Goal: Find contact information: Find contact information

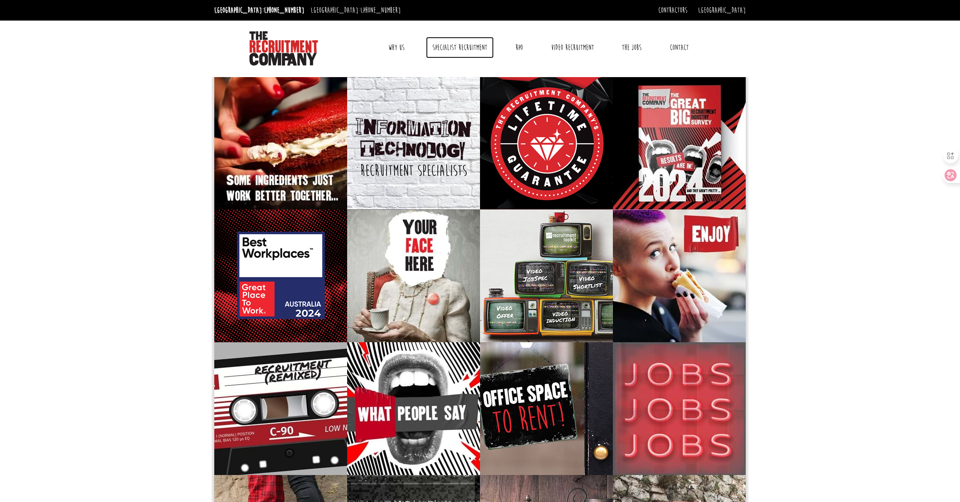
click at [445, 43] on link "Specialist Recruitment" at bounding box center [460, 47] width 68 height 21
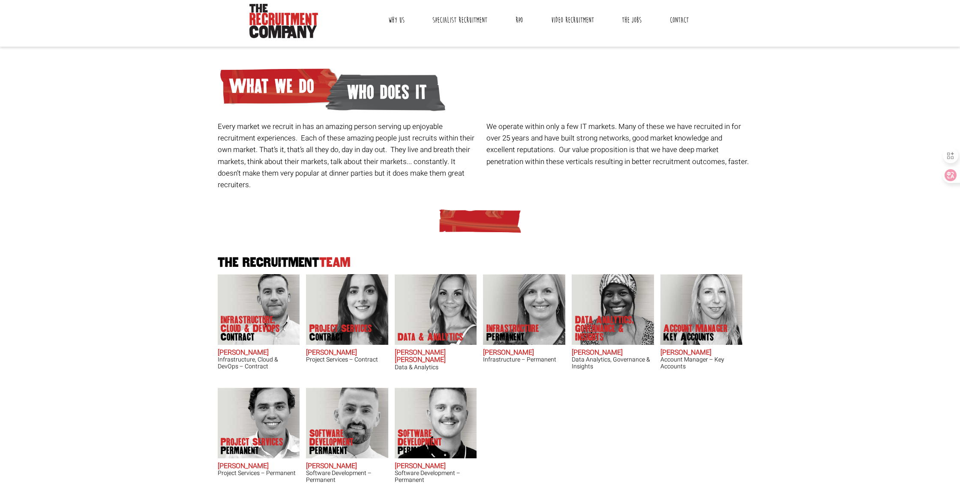
scroll to position [29, 0]
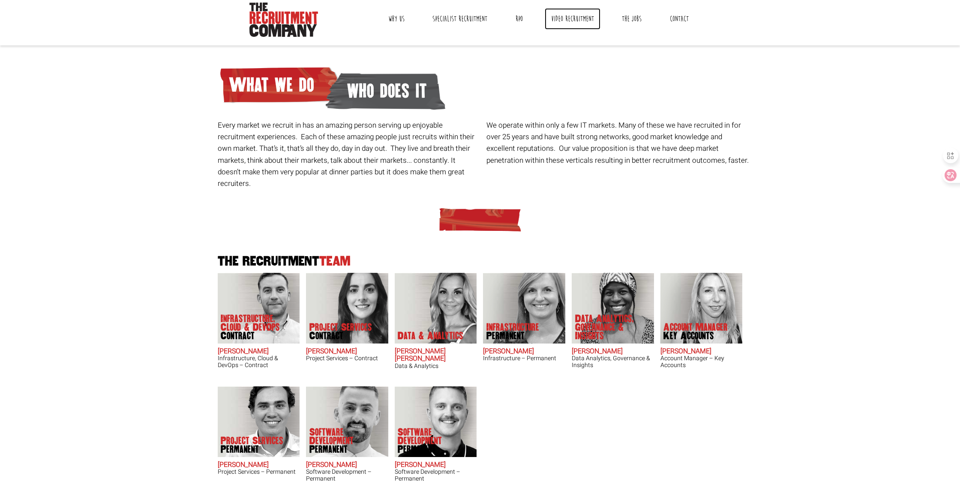
click at [565, 23] on link "Video Recruitment" at bounding box center [573, 18] width 56 height 21
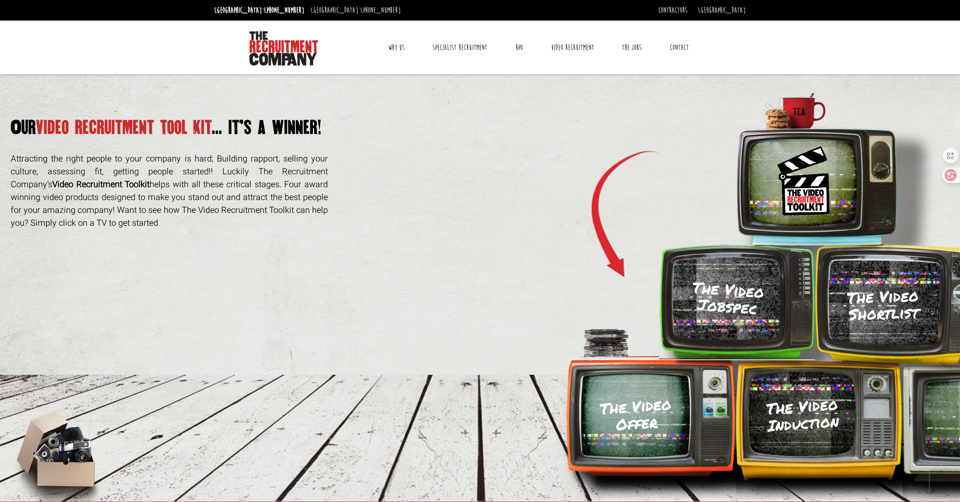
scroll to position [118, 0]
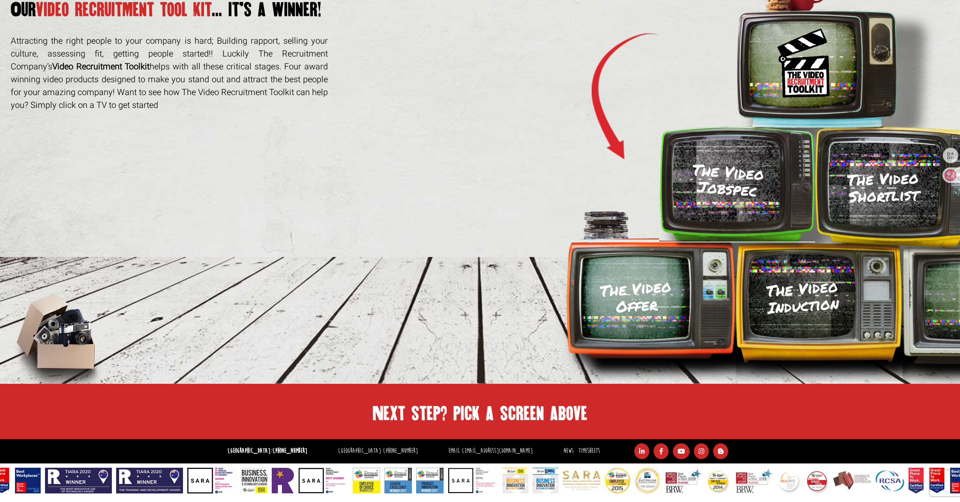
click at [504, 419] on h2 "Next step? pick a screen above" at bounding box center [479, 413] width 531 height 15
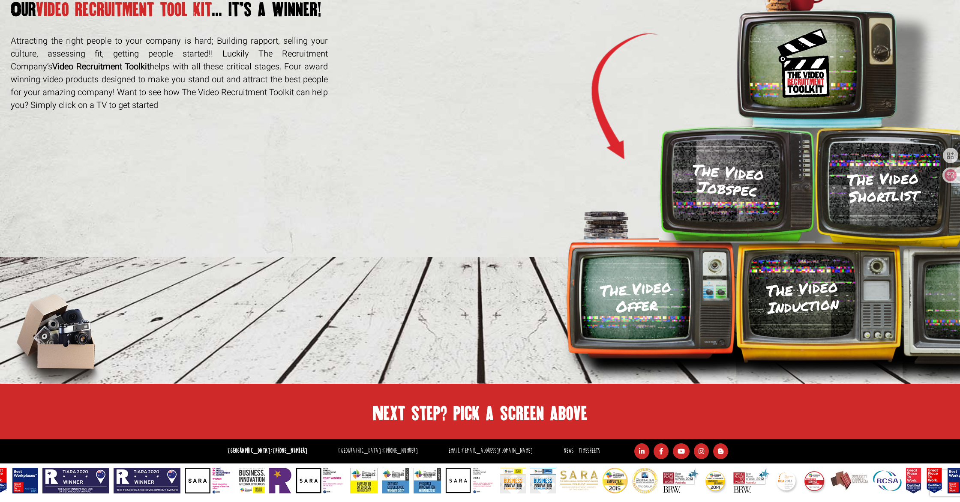
click at [643, 292] on h3 "The Video Offer" at bounding box center [636, 297] width 74 height 39
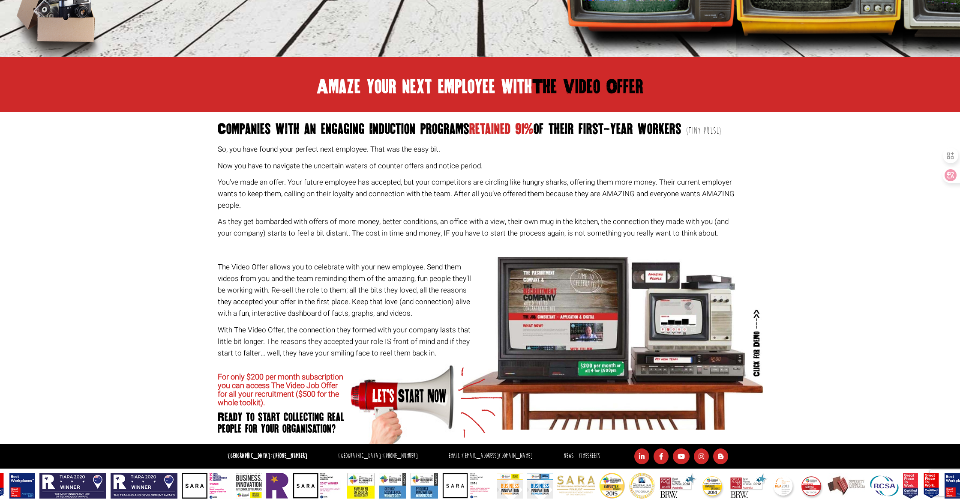
scroll to position [453, 0]
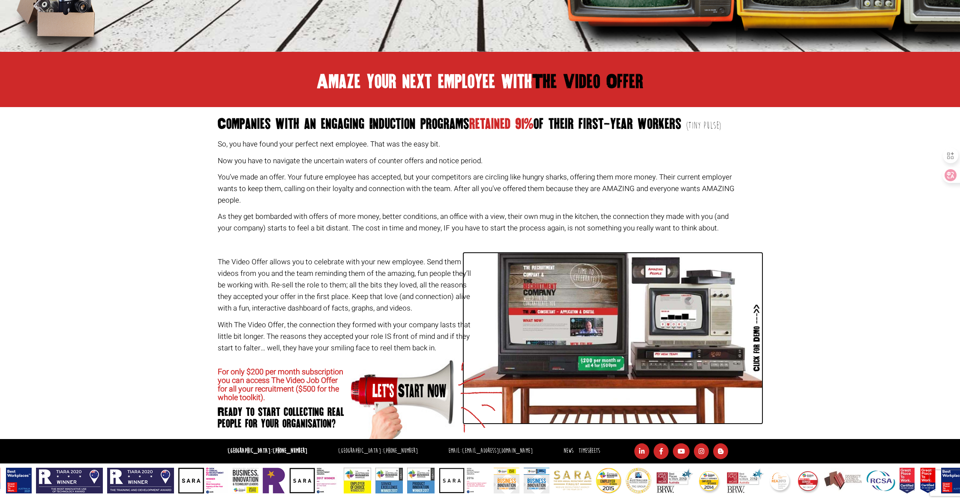
click at [582, 312] on img at bounding box center [612, 338] width 301 height 173
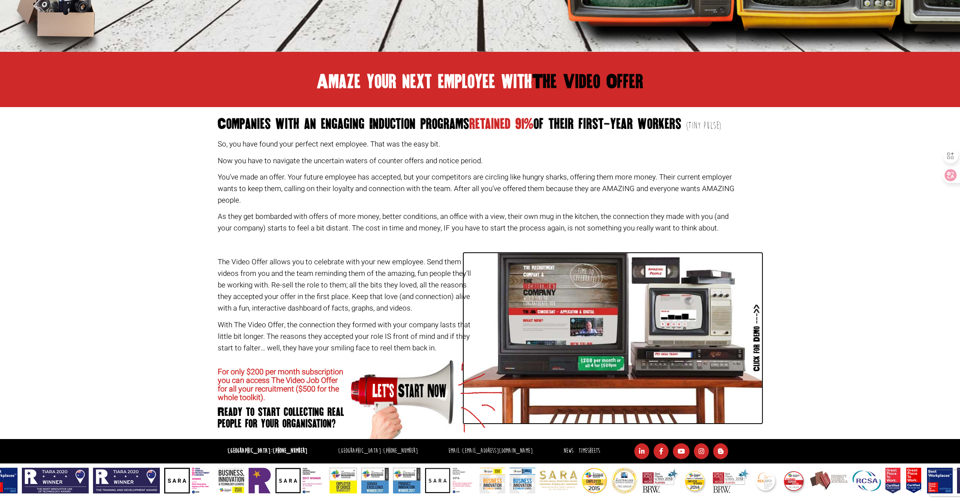
click at [700, 309] on img at bounding box center [612, 338] width 301 height 173
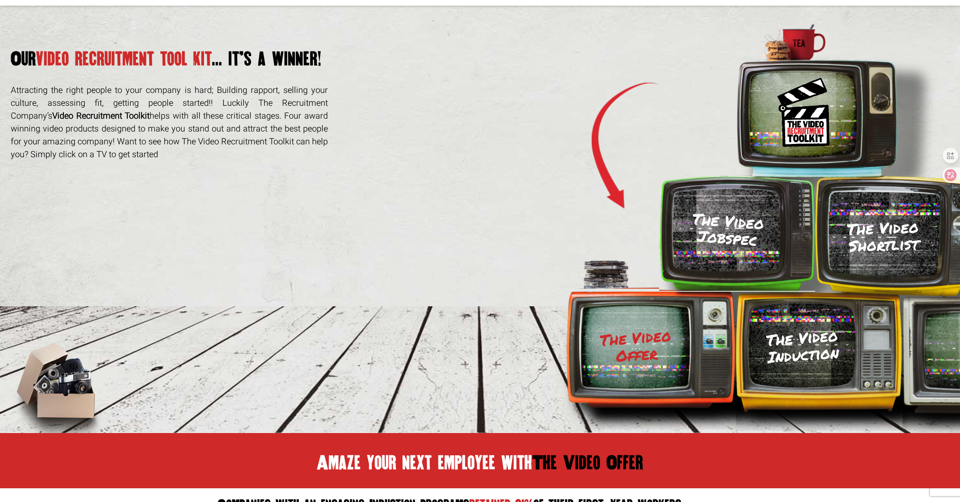
scroll to position [0, 0]
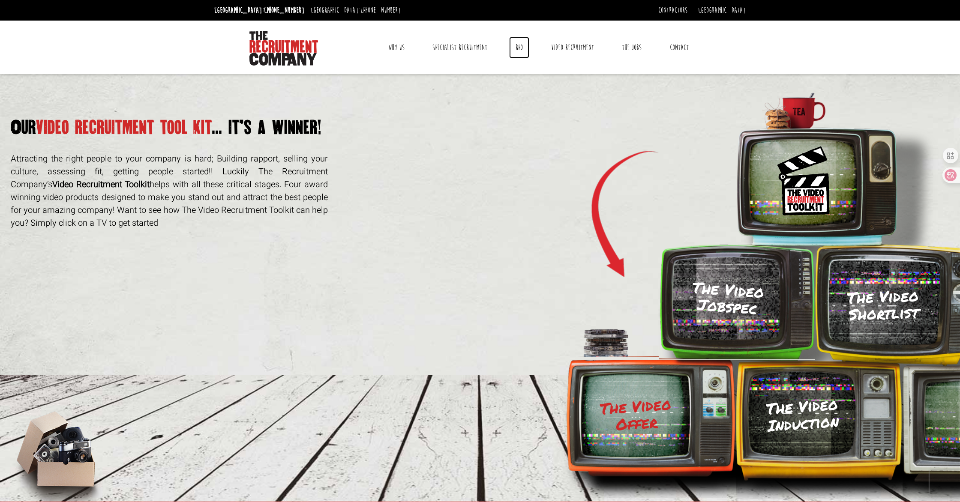
click at [521, 51] on link "RPO" at bounding box center [519, 47] width 20 height 21
click at [264, 11] on link "[PHONE_NUMBER]" at bounding box center [284, 10] width 40 height 9
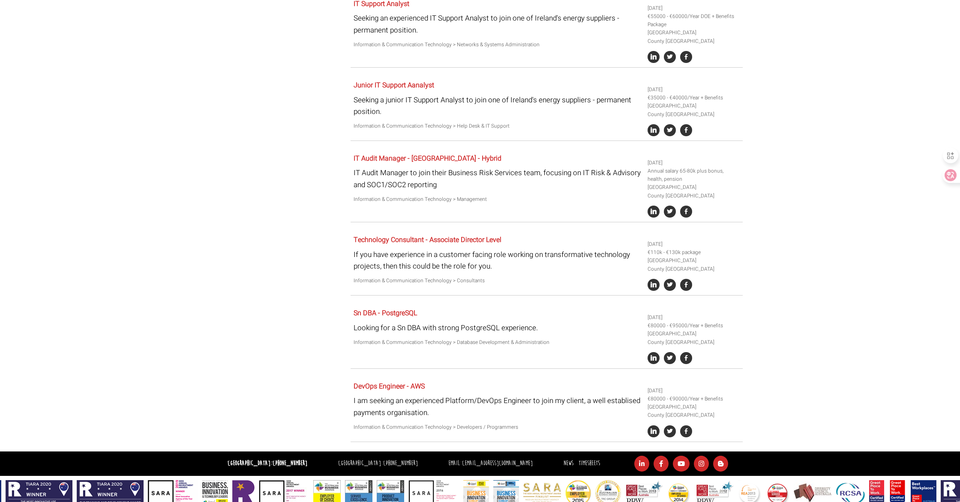
scroll to position [1774, 0]
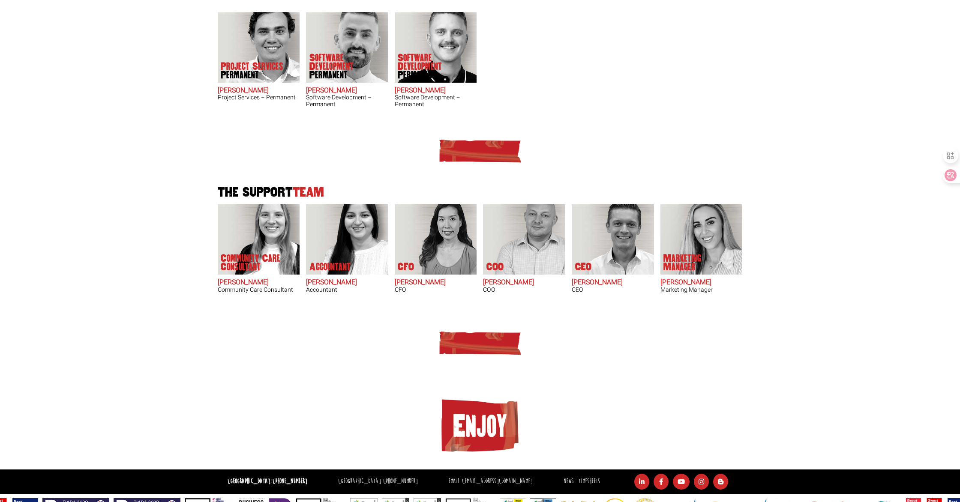
scroll to position [422, 0]
